Goal: Navigation & Orientation: Find specific page/section

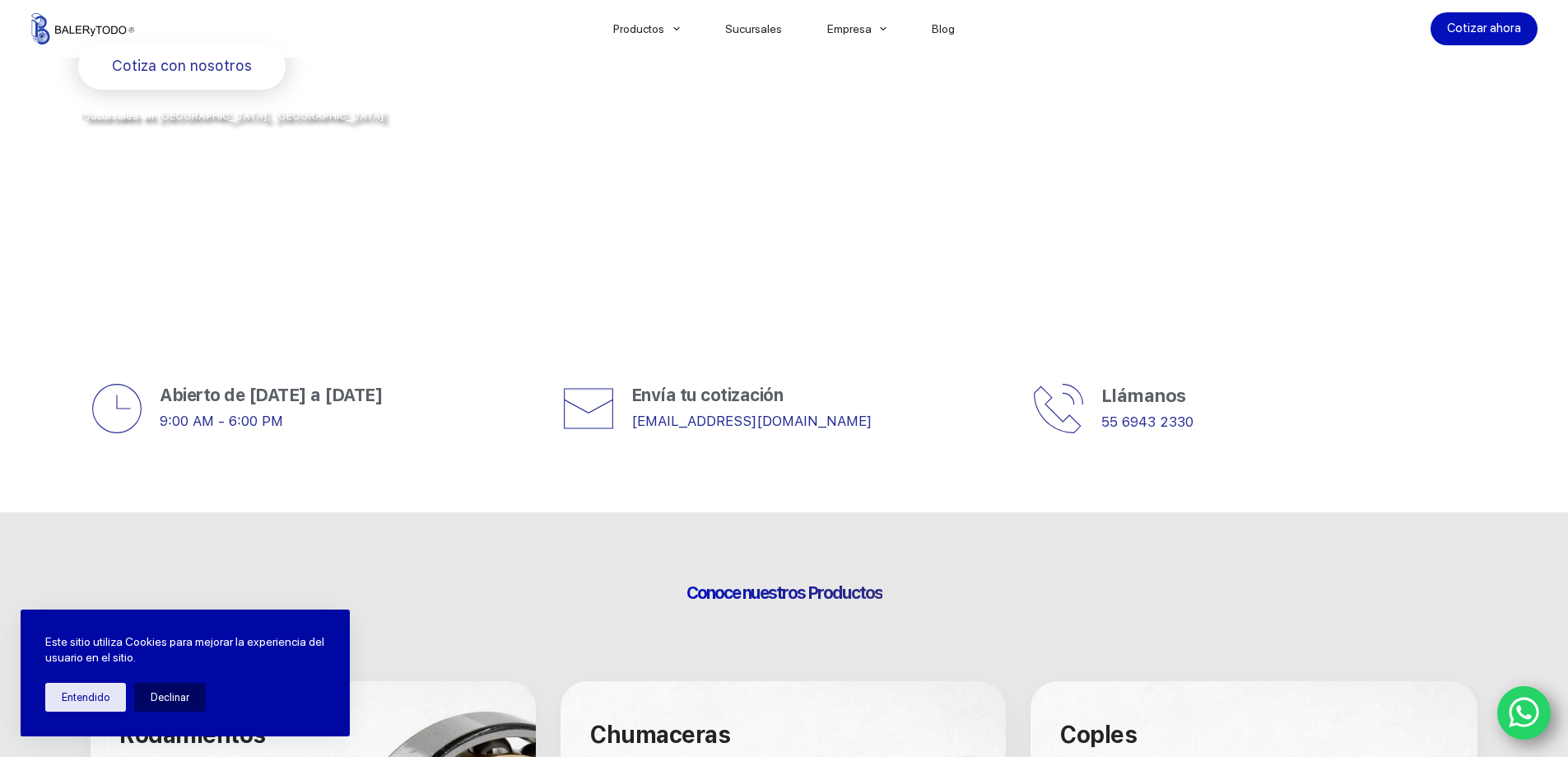
scroll to position [329, 0]
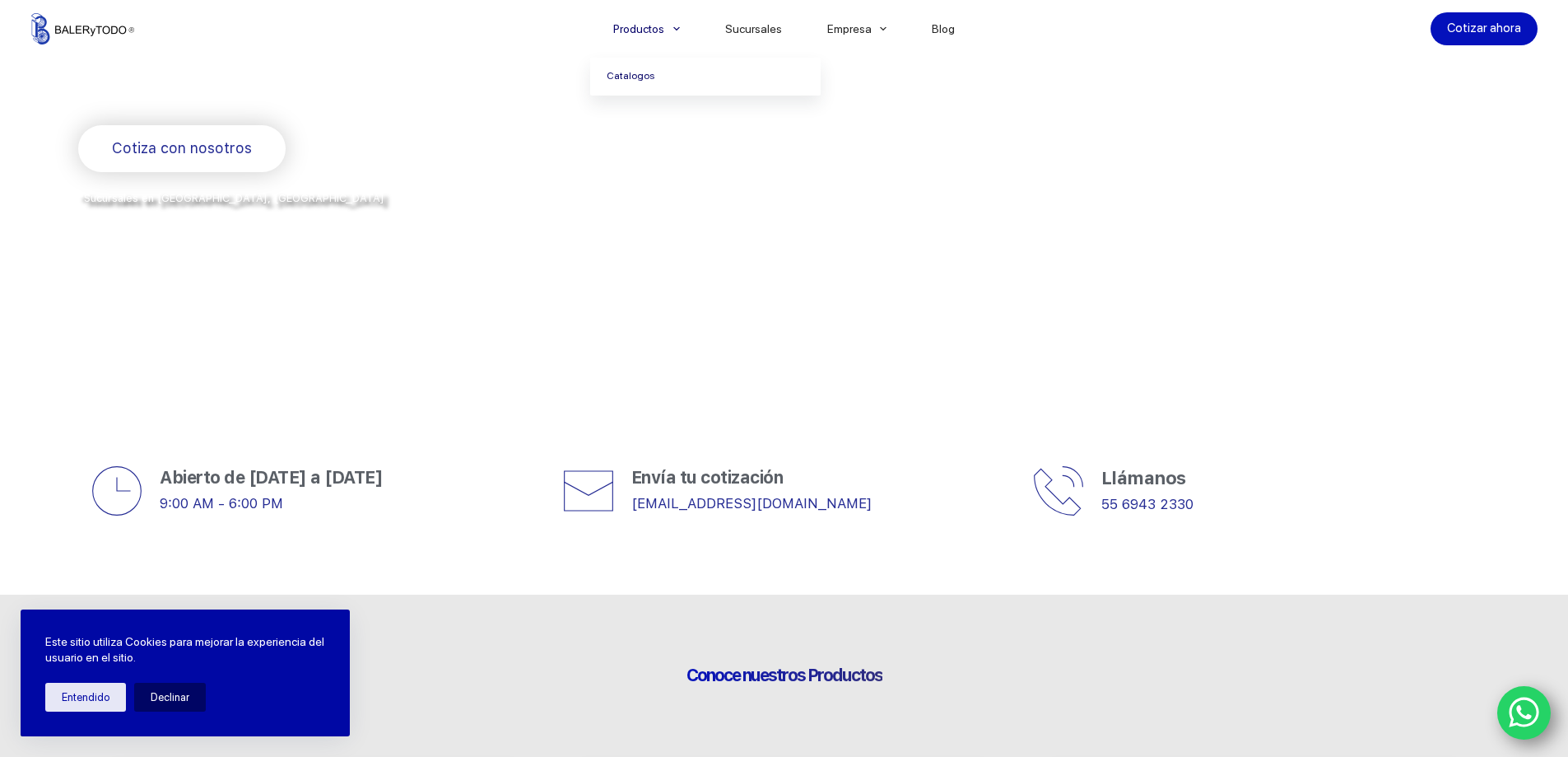
click at [640, 73] on link "Catalogos" at bounding box center [705, 76] width 231 height 38
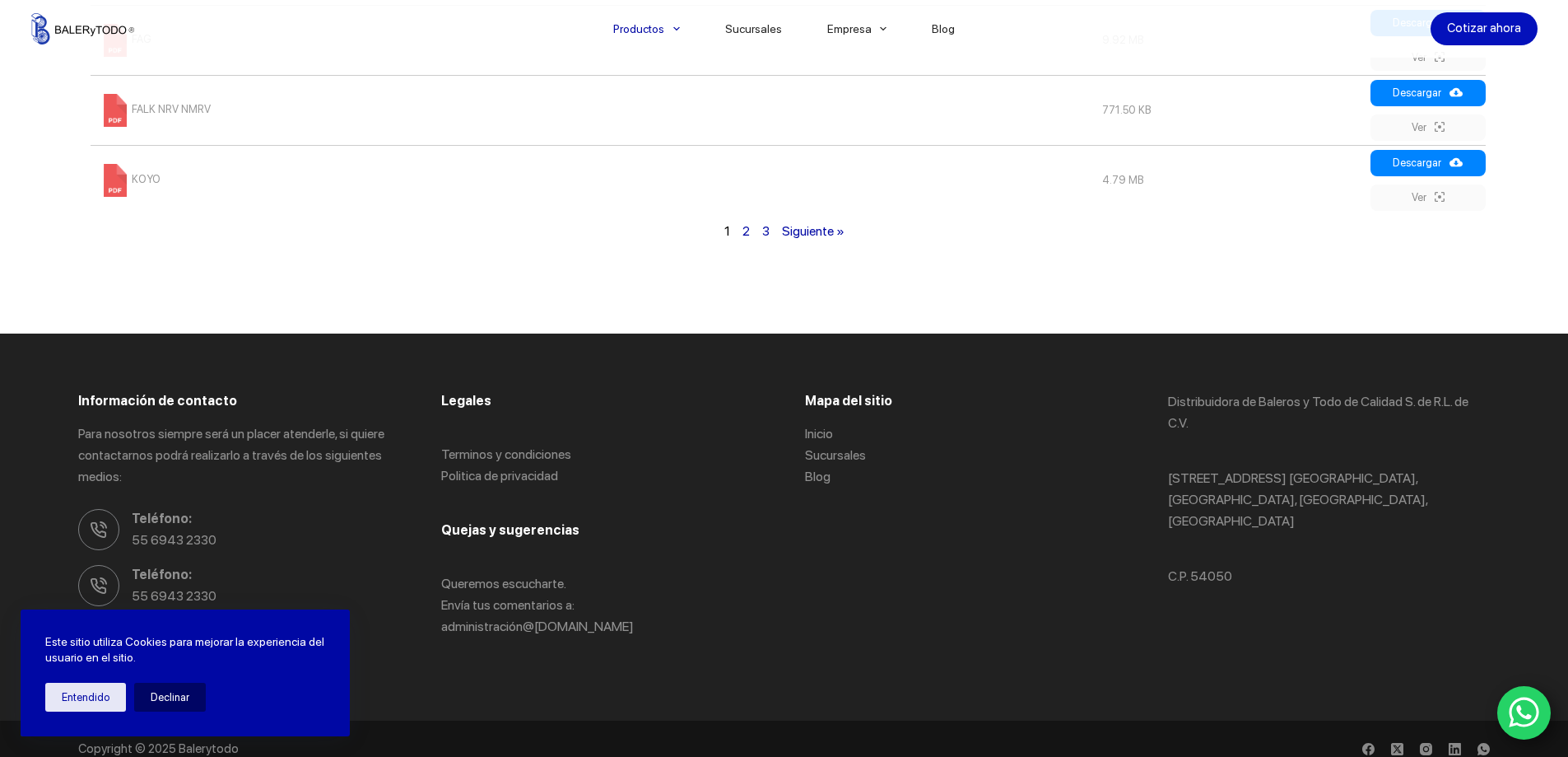
scroll to position [1448, 0]
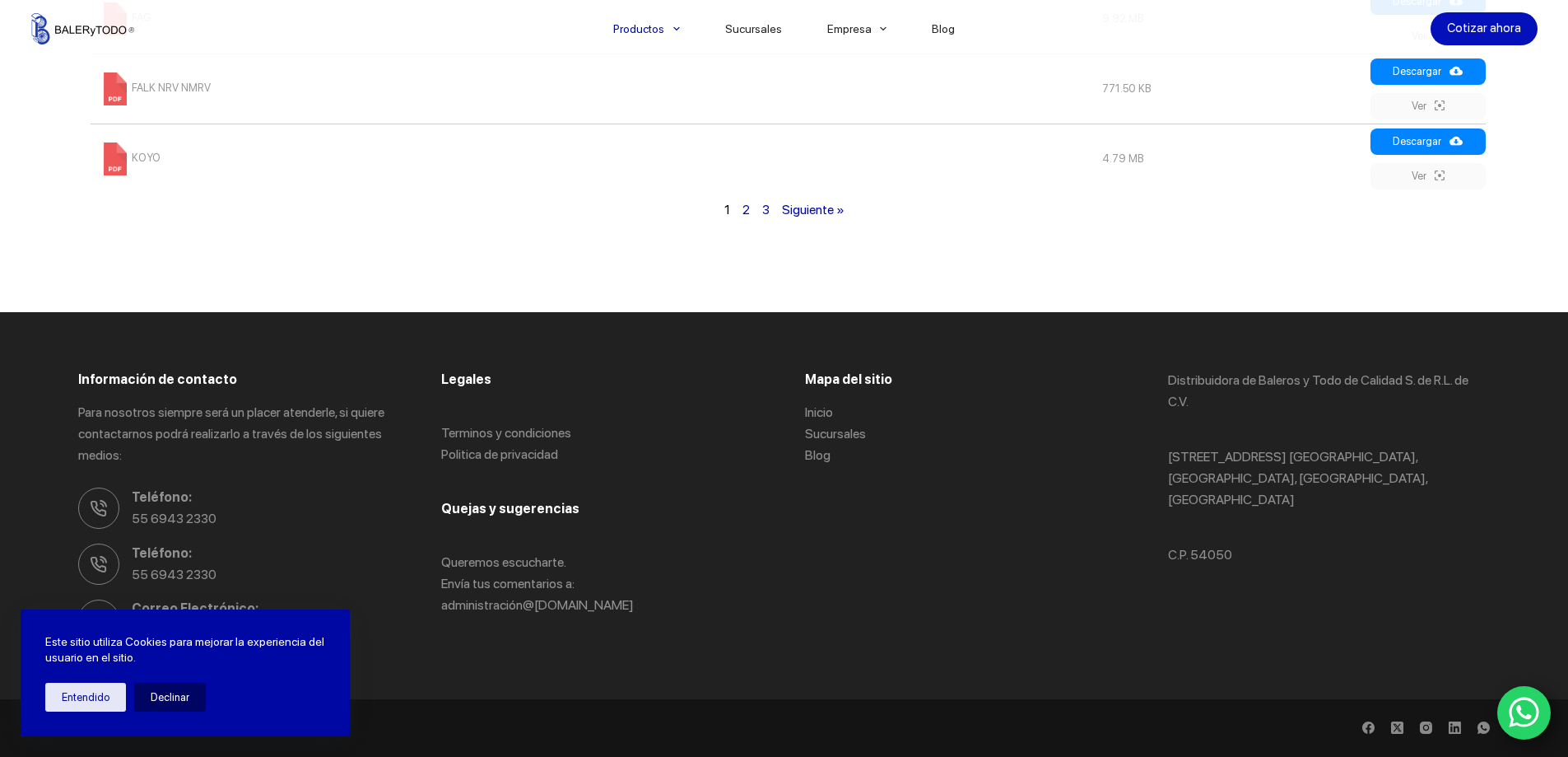
click at [815, 211] on link "Siguiente »" at bounding box center [812, 209] width 62 height 16
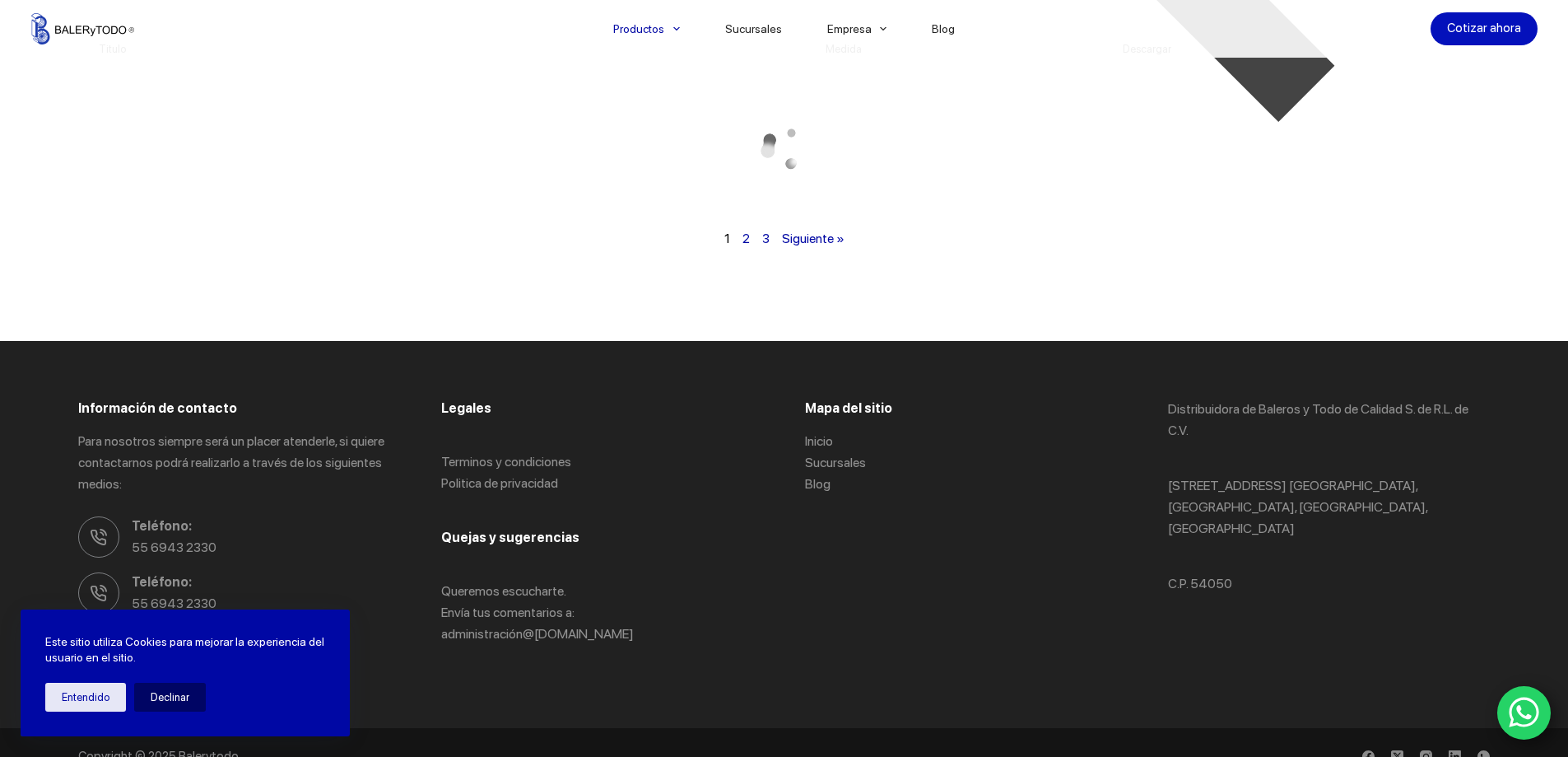
scroll to position [836, 0]
